Goal: Information Seeking & Learning: Compare options

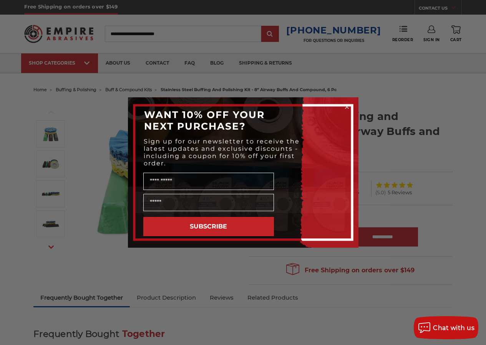
click at [375, 158] on div "Close dialog WANT 10% OFF YOUR NEXT PURCHASE? Sign up for our newsletter to rec…" at bounding box center [243, 172] width 486 height 345
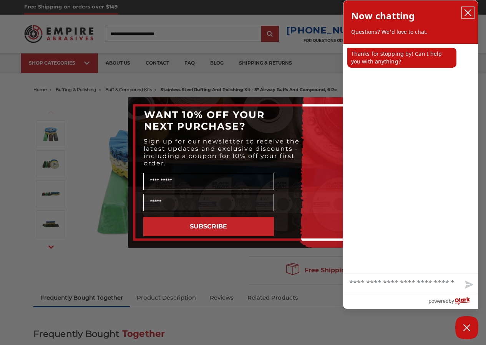
click at [465, 9] on icon "close chatbox" at bounding box center [468, 13] width 8 height 8
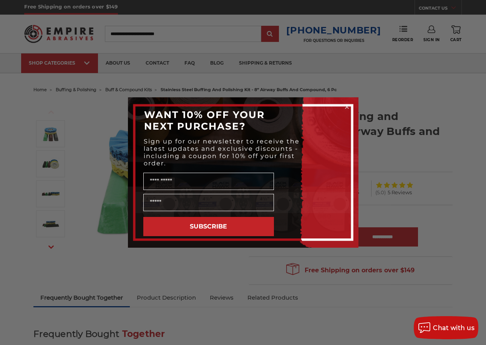
click at [345, 106] on circle "Close dialog" at bounding box center [346, 106] width 7 height 7
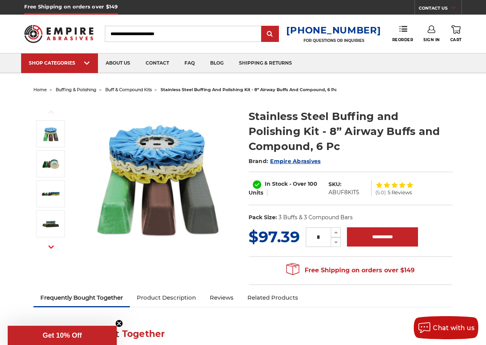
click at [180, 298] on link "Product Description" at bounding box center [166, 297] width 73 height 17
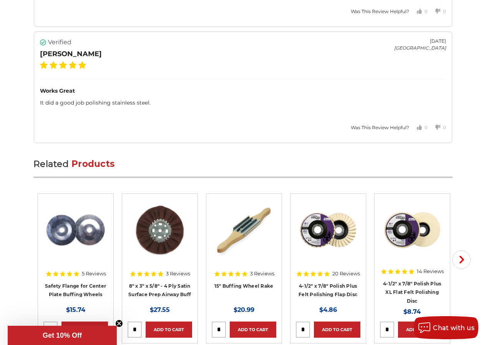
scroll to position [2079, 0]
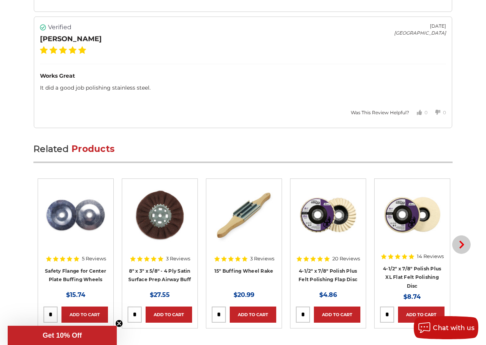
click at [460, 241] on icon "button" at bounding box center [462, 245] width 8 height 8
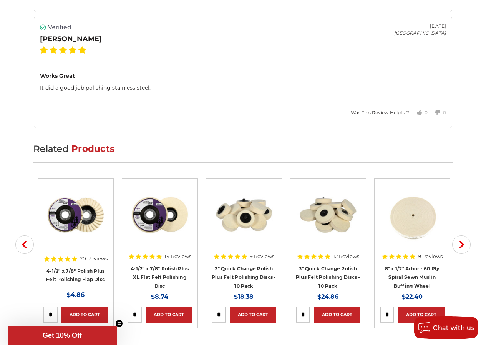
click at [253, 198] on img at bounding box center [243, 214] width 61 height 61
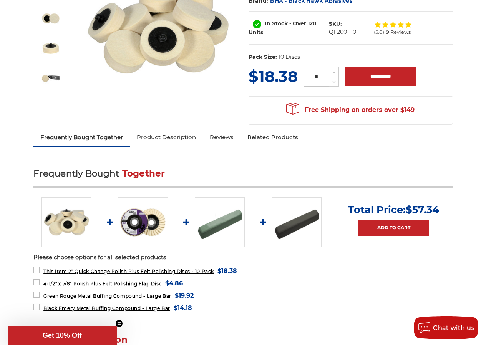
scroll to position [148, 0]
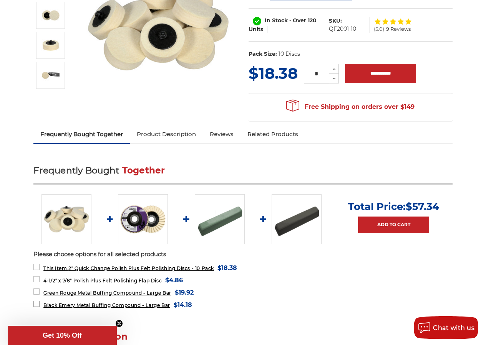
click at [135, 305] on span "Black Emery Metal Buffing Compound - Large Bar" at bounding box center [106, 305] width 127 height 6
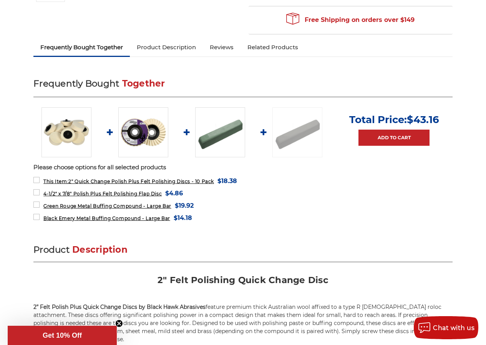
scroll to position [294, 0]
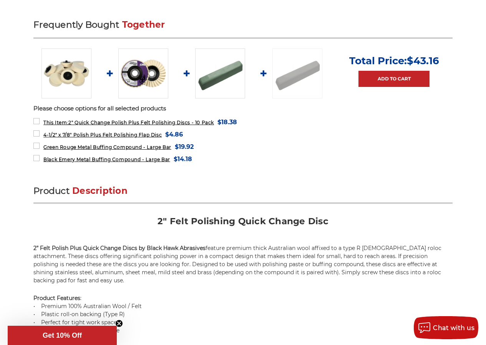
click at [133, 85] on img at bounding box center [143, 73] width 50 height 50
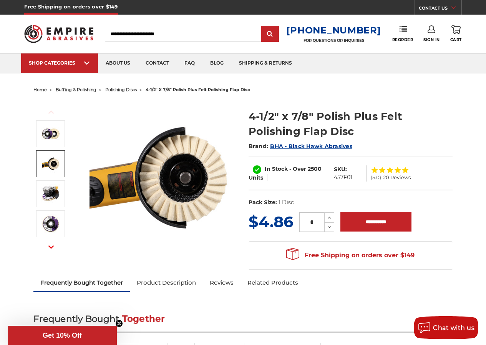
click at [51, 169] on img at bounding box center [50, 163] width 19 height 19
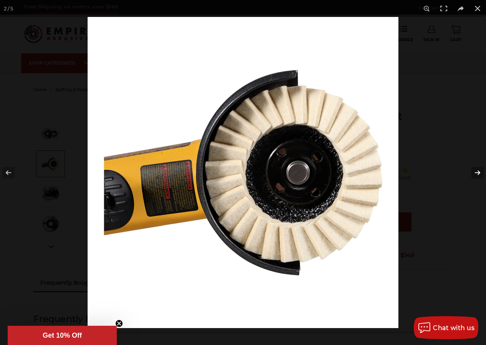
click at [475, 171] on button at bounding box center [472, 172] width 27 height 38
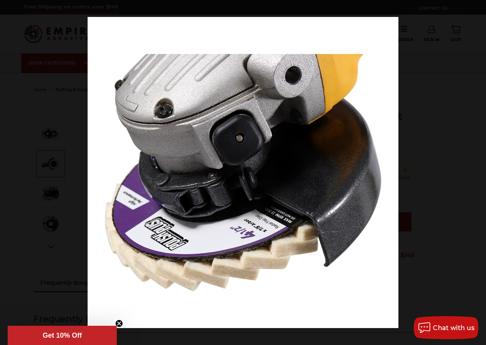
click at [475, 171] on button at bounding box center [472, 172] width 27 height 38
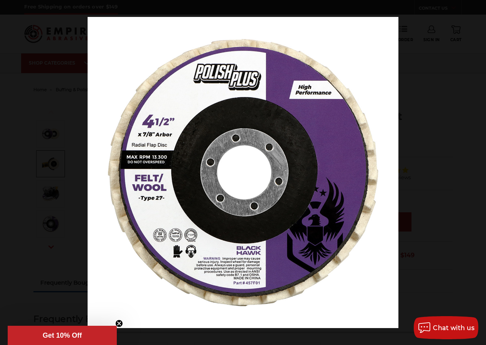
click at [475, 171] on button at bounding box center [472, 172] width 27 height 38
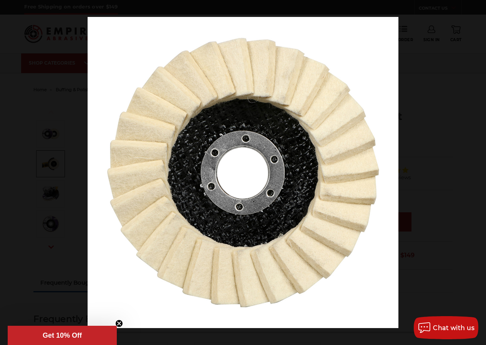
click at [475, 171] on button at bounding box center [472, 172] width 27 height 38
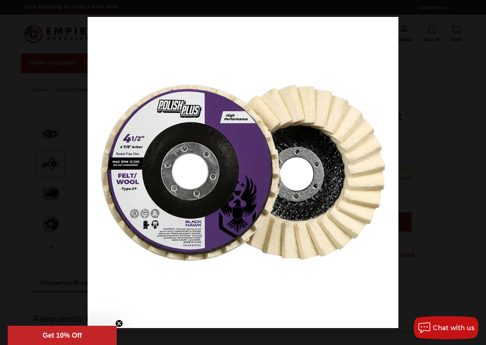
click at [475, 171] on button at bounding box center [472, 172] width 27 height 38
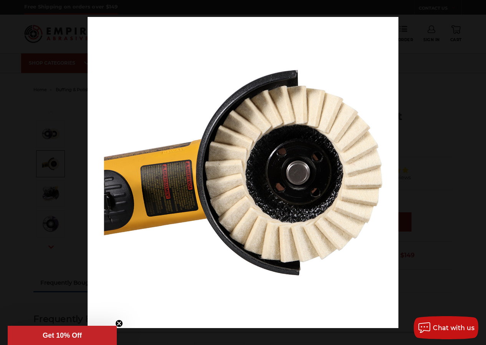
click at [475, 171] on button at bounding box center [472, 172] width 27 height 38
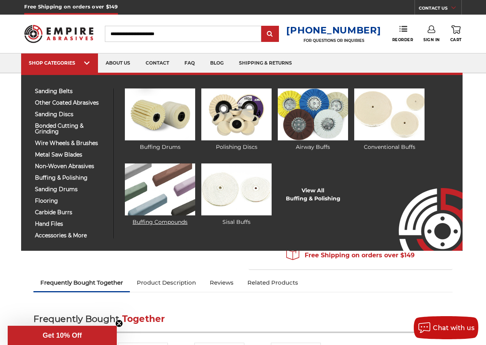
click at [134, 190] on img at bounding box center [160, 189] width 70 height 52
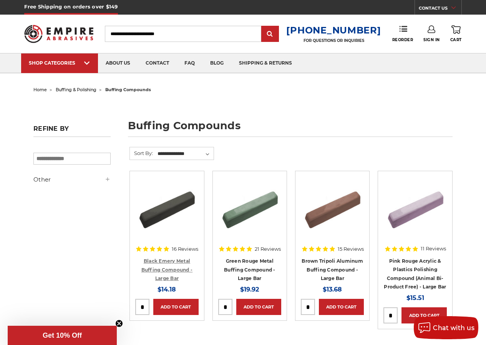
click at [181, 270] on link "Black Emery Metal Buffing Compound - Large Bar" at bounding box center [166, 269] width 51 height 23
